Goal: Download file/media

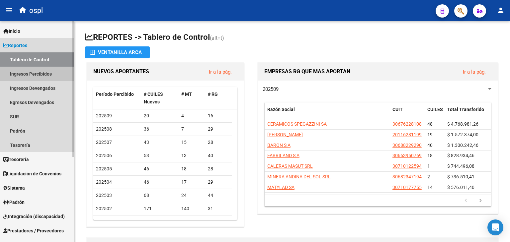
click at [51, 76] on link "Ingresos Percibidos" at bounding box center [37, 74] width 74 height 14
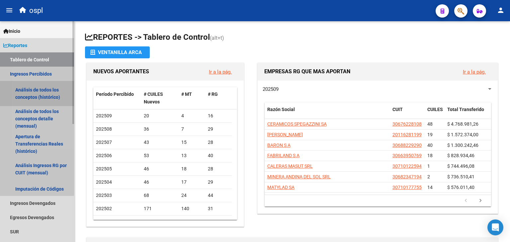
click at [39, 91] on link "Análisis de todos los conceptos (histórico)" at bounding box center [37, 93] width 74 height 25
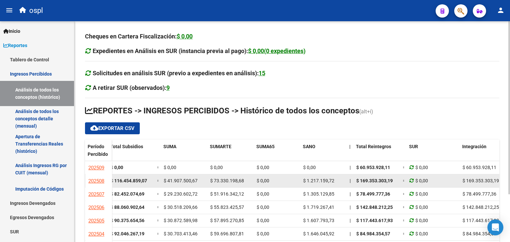
scroll to position [0, 330]
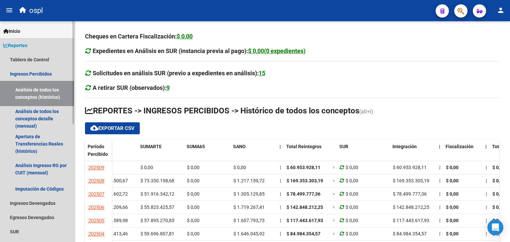
click at [27, 46] on span "Reportes" at bounding box center [15, 45] width 24 height 7
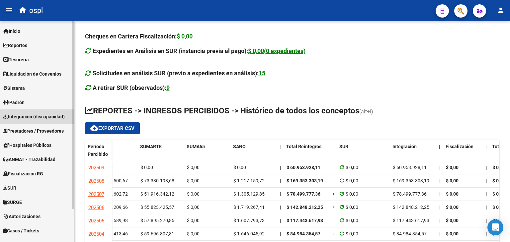
click at [44, 119] on span "Integración (discapacidad)" at bounding box center [33, 116] width 61 height 7
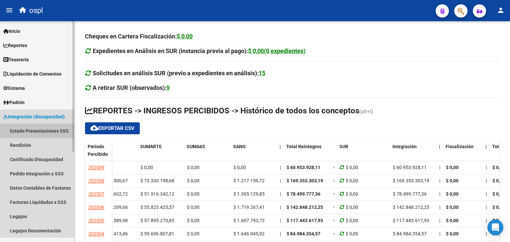
click at [42, 125] on link "Estado Presentaciones SSS" at bounding box center [37, 131] width 74 height 14
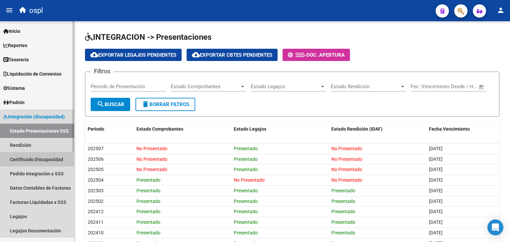
click at [46, 157] on link "Certificado Discapacidad" at bounding box center [37, 159] width 74 height 14
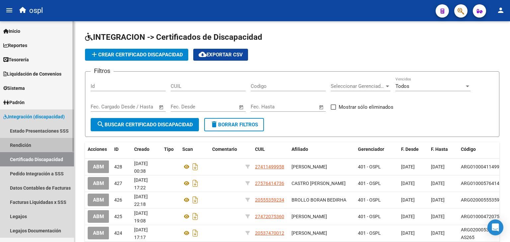
click at [41, 144] on link "Rendición" at bounding box center [37, 145] width 74 height 14
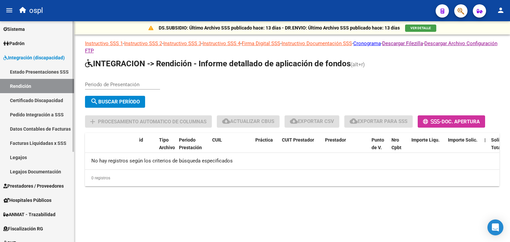
scroll to position [60, 0]
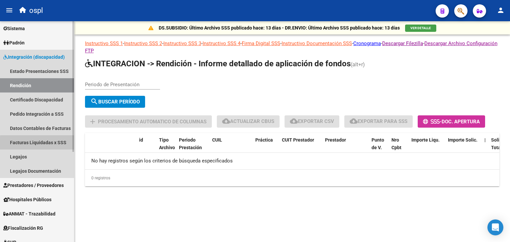
click at [41, 144] on link "Facturas Liquidadas x SSS" at bounding box center [37, 142] width 74 height 14
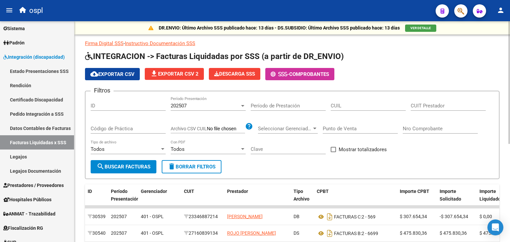
click at [208, 99] on div "202507 Período Presentación" at bounding box center [208, 104] width 75 height 14
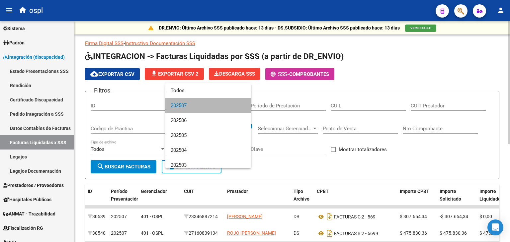
click at [208, 99] on span "202507" at bounding box center [208, 105] width 75 height 15
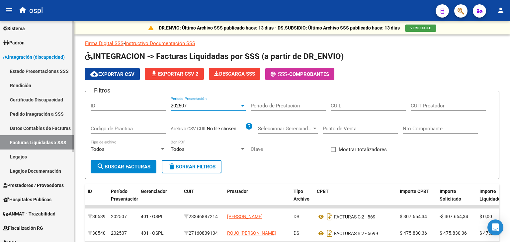
click at [34, 90] on link "Rendición" at bounding box center [37, 85] width 74 height 14
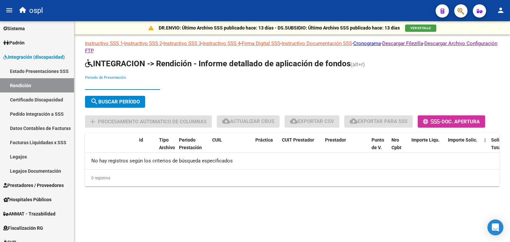
click at [104, 83] on input "Periodo de Presentación" at bounding box center [122, 85] width 75 height 6
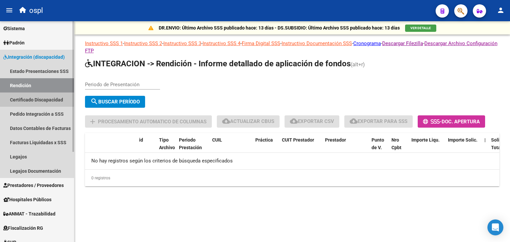
click at [55, 93] on link "Certificado Discapacidad" at bounding box center [37, 100] width 74 height 14
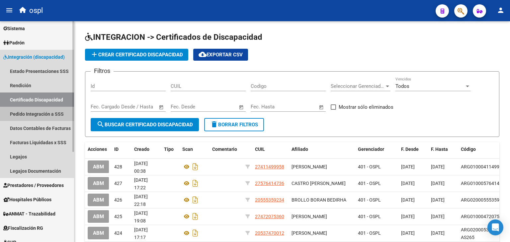
click at [51, 117] on link "Pedido Integración a SSS" at bounding box center [37, 114] width 74 height 14
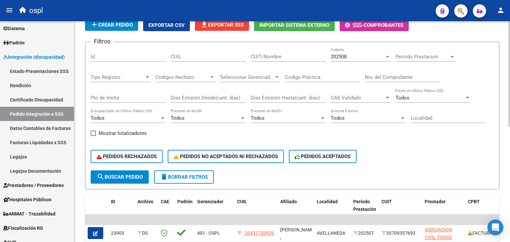
scroll to position [48, 0]
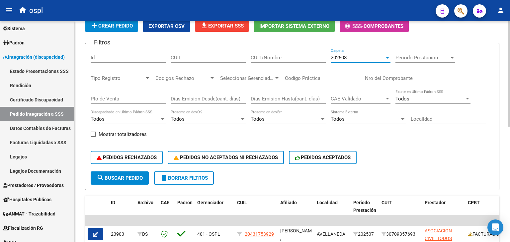
click at [347, 55] on div "202508" at bounding box center [357, 58] width 54 height 6
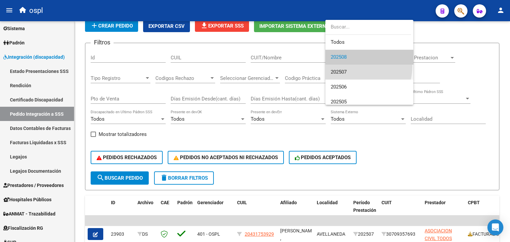
click at [354, 66] on span "202507" at bounding box center [368, 72] width 77 height 15
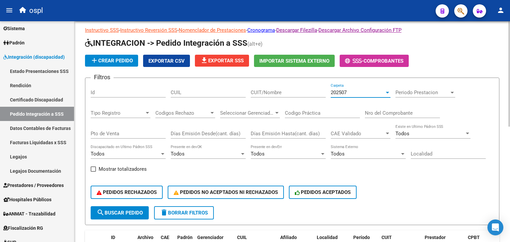
scroll to position [13, 0]
click at [110, 213] on span "search Buscar Pedido" at bounding box center [120, 213] width 46 height 6
click at [353, 87] on div "202507 Carpeta" at bounding box center [360, 90] width 60 height 14
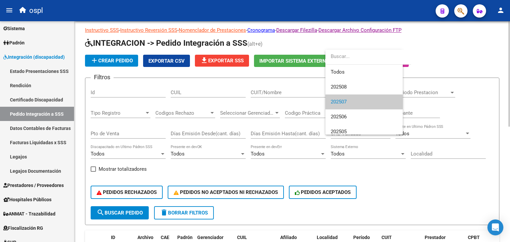
scroll to position [10, 0]
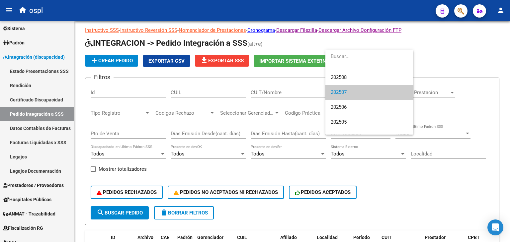
click at [445, 97] on div at bounding box center [255, 121] width 510 height 242
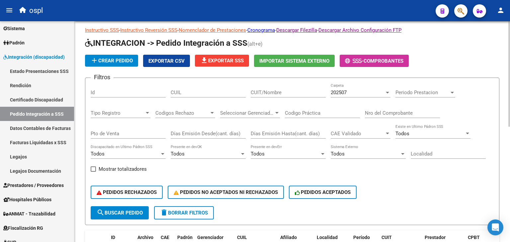
click at [442, 96] on div "Periodo Prestacion Periodo Prestacion" at bounding box center [425, 90] width 60 height 14
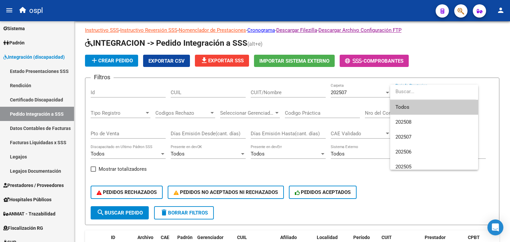
click at [456, 65] on div at bounding box center [255, 121] width 510 height 242
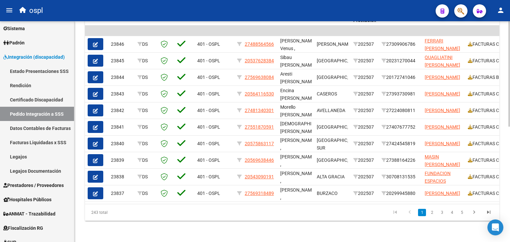
scroll to position [0, 0]
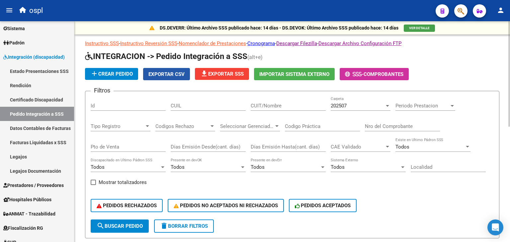
click at [174, 69] on button "Exportar CSV" at bounding box center [166, 74] width 47 height 12
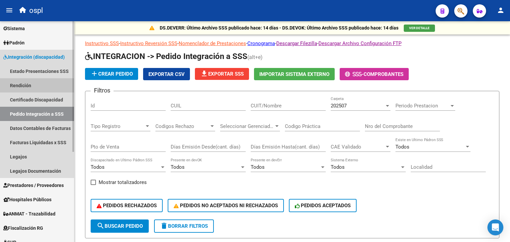
click at [19, 89] on link "Rendición" at bounding box center [37, 85] width 74 height 14
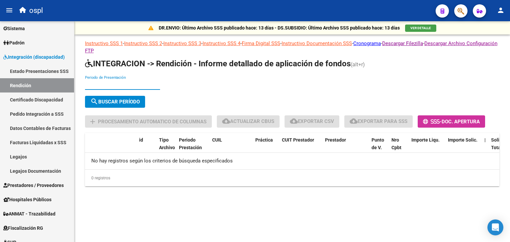
click at [96, 87] on input "Periodo de Presentación" at bounding box center [122, 85] width 75 height 6
type input "202507"
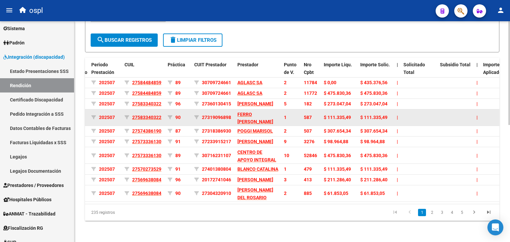
scroll to position [250, 0]
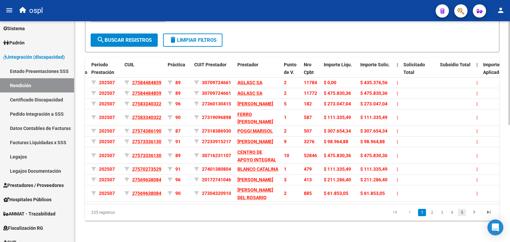
click at [460, 211] on link "5" at bounding box center [462, 212] width 8 height 7
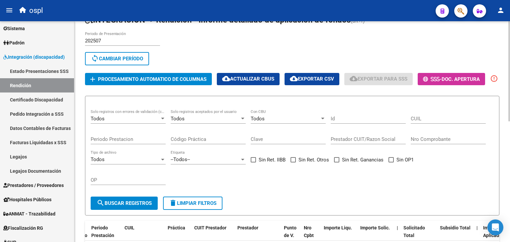
scroll to position [31, 0]
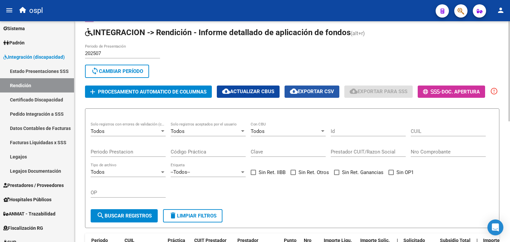
click at [296, 89] on mat-icon "cloud_download" at bounding box center [294, 91] width 8 height 8
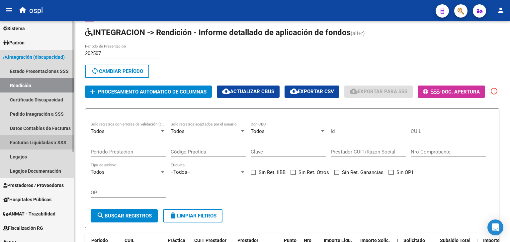
click at [33, 136] on link "Facturas Liquidadas x SSS" at bounding box center [37, 142] width 74 height 14
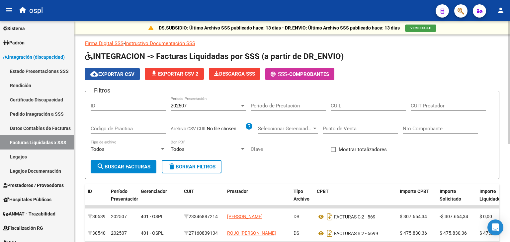
click at [116, 76] on span "cloud_download Exportar CSV" at bounding box center [112, 74] width 44 height 6
